Goal: Task Accomplishment & Management: Complete application form

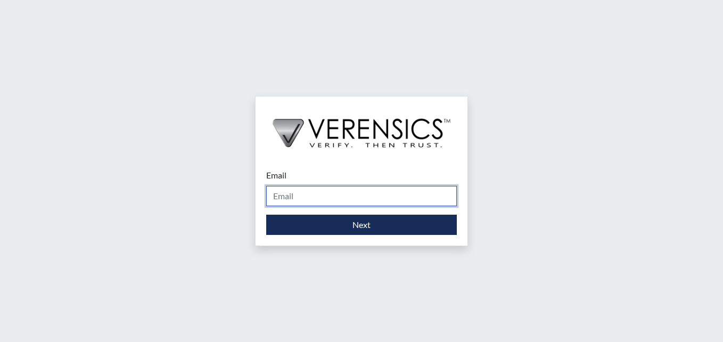
click at [355, 186] on input "Email" at bounding box center [361, 196] width 191 height 20
type input "[PERSON_NAME][EMAIL_ADDRESS][PERSON_NAME][DOMAIN_NAME]"
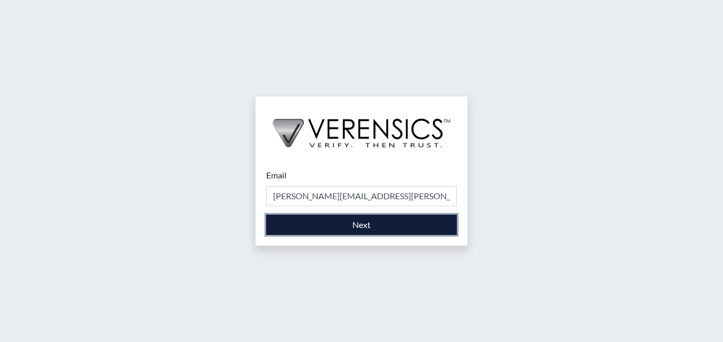
click at [353, 226] on button "Next" at bounding box center [361, 225] width 191 height 20
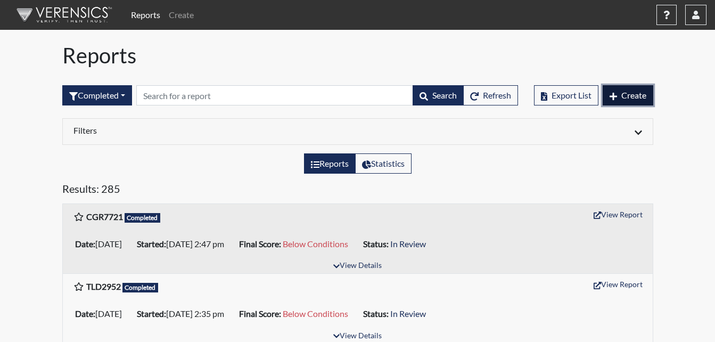
click at [630, 91] on span "Create" at bounding box center [633, 95] width 25 height 10
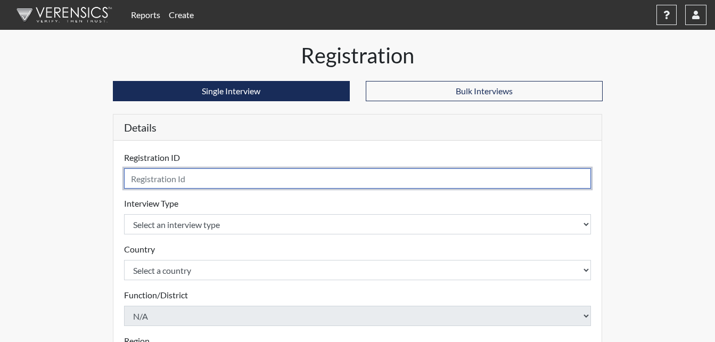
click at [161, 181] on input "text" at bounding box center [357, 178] width 467 height 20
type input "DLS2426"
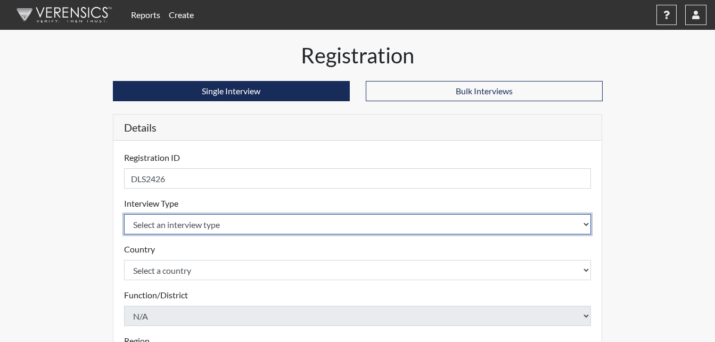
click at [197, 221] on select "Select an interview type Corrections Pre-Employment" at bounding box center [357, 224] width 467 height 20
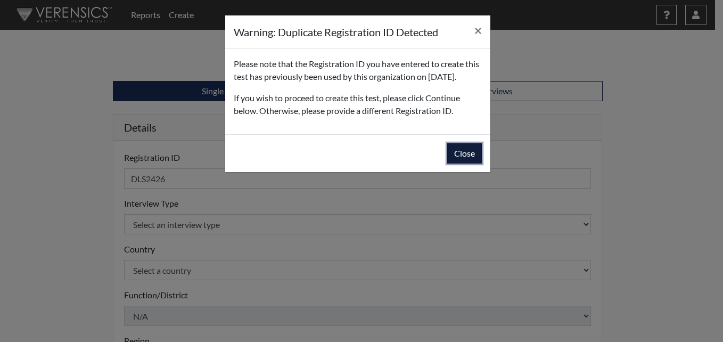
click at [465, 162] on button "Close" at bounding box center [464, 153] width 35 height 20
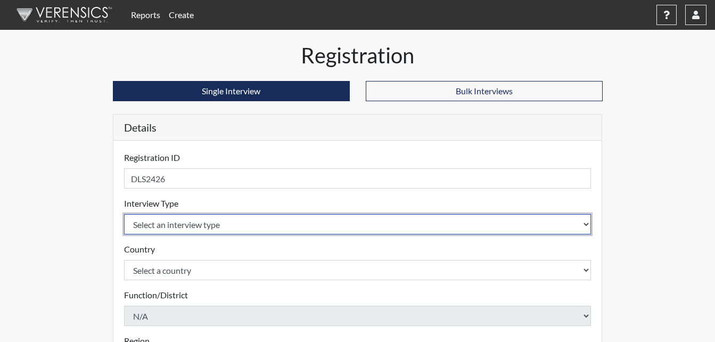
click at [211, 229] on select "Select an interview type Corrections Pre-Employment" at bounding box center [357, 224] width 467 height 20
select select "ff733e93-e1bf-11ea-9c9f-0eff0cf7eb8f"
click at [124, 214] on select "Select an interview type Corrections Pre-Employment" at bounding box center [357, 224] width 467 height 20
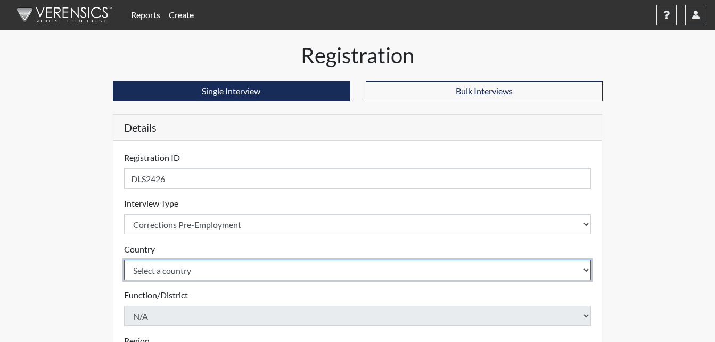
click at [184, 275] on select "Select a country [GEOGRAPHIC_DATA] [GEOGRAPHIC_DATA]" at bounding box center [357, 270] width 467 height 20
select select "united-states-of-[GEOGRAPHIC_DATA]"
click at [124, 260] on select "Select a country [GEOGRAPHIC_DATA] [GEOGRAPHIC_DATA]" at bounding box center [357, 270] width 467 height 20
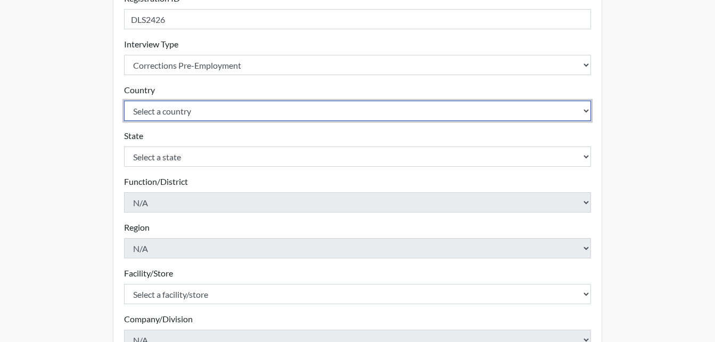
scroll to position [160, 0]
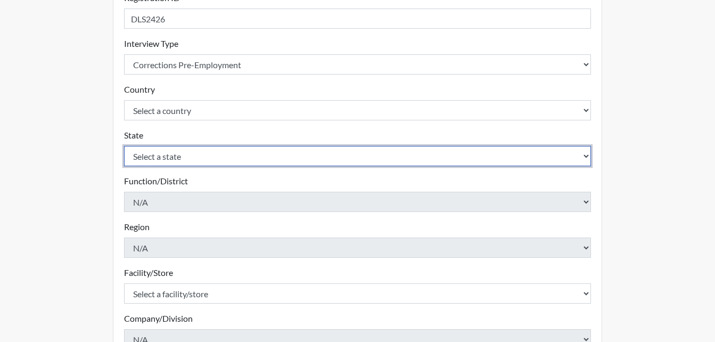
click at [201, 157] on select "Select a state [US_STATE] [US_STATE] [US_STATE] [US_STATE] [US_STATE] [US_STATE…" at bounding box center [357, 156] width 467 height 20
select select "GA"
click at [124, 146] on select "Select a state [US_STATE] [US_STATE] [US_STATE] [US_STATE] [US_STATE] [US_STATE…" at bounding box center [357, 156] width 467 height 20
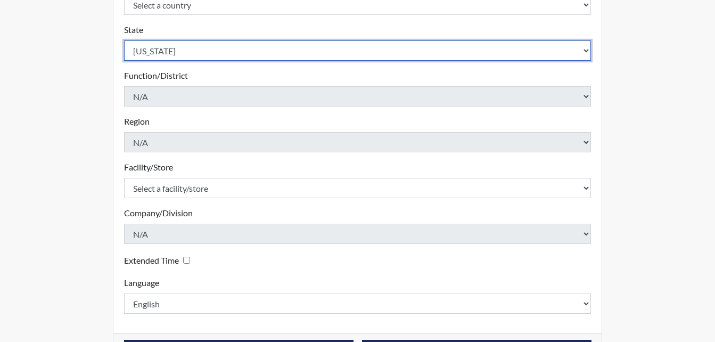
scroll to position [266, 0]
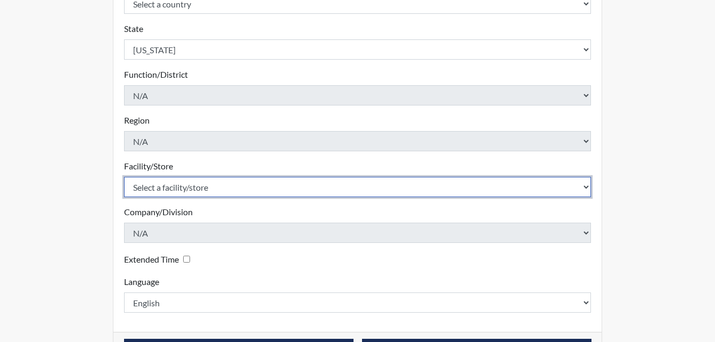
click at [212, 195] on select "Select a facility/store [PERSON_NAME]" at bounding box center [357, 187] width 467 height 20
select select "6cac2b59-3591-4b40-b097-ccfdafc86ef1"
click at [124, 177] on select "Select a facility/store [PERSON_NAME]" at bounding box center [357, 187] width 467 height 20
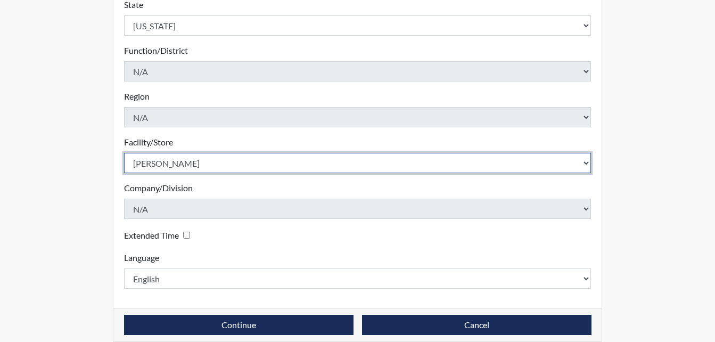
scroll to position [303, 0]
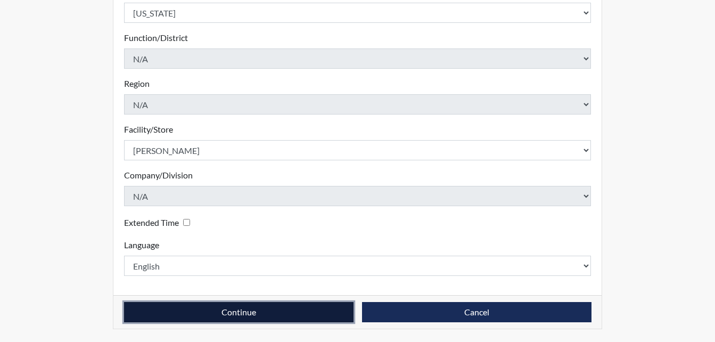
click at [211, 315] on button "Continue" at bounding box center [238, 312] width 229 height 20
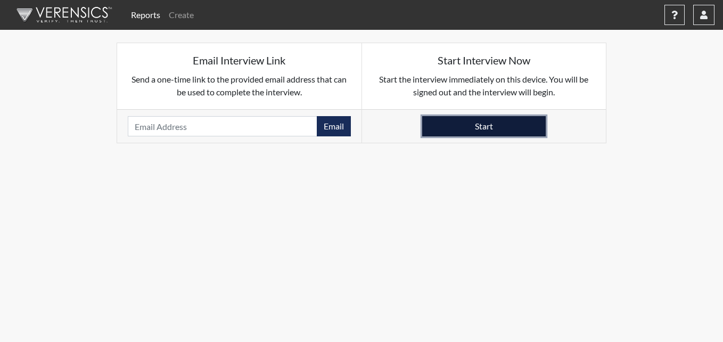
click at [491, 123] on button "Start" at bounding box center [484, 126] width 124 height 20
